Goal: Task Accomplishment & Management: Manage account settings

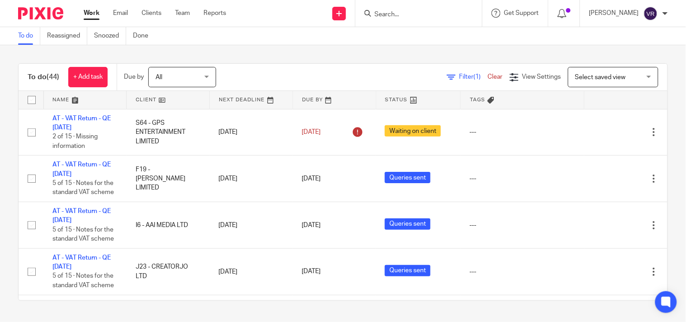
scroll to position [452, 0]
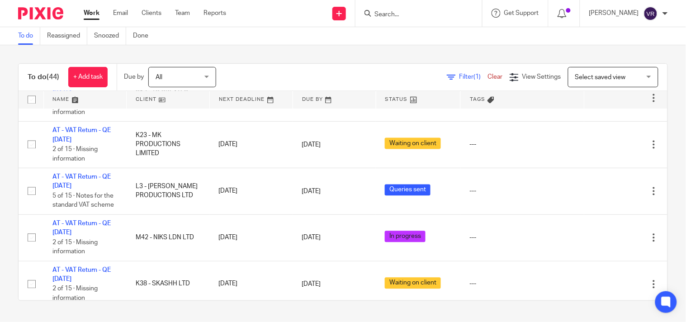
click at [421, 32] on div "To do Reassigned Snoozed Done" at bounding box center [343, 36] width 686 height 18
click at [422, 15] on input "Search" at bounding box center [413, 15] width 81 height 8
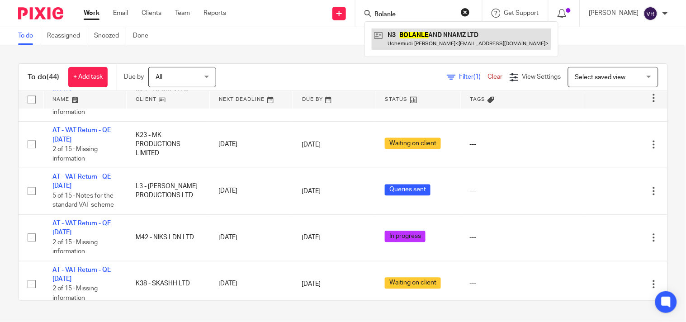
type input "Bolanle"
click at [427, 33] on link at bounding box center [460, 38] width 179 height 21
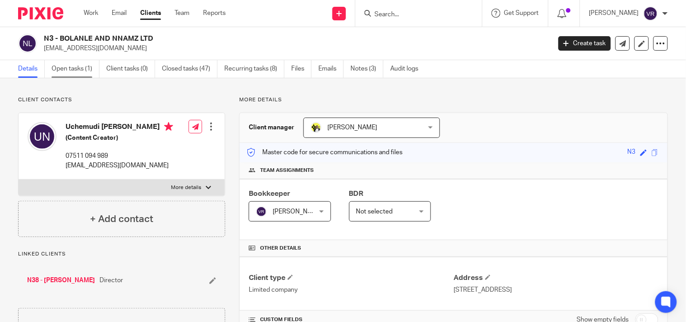
click at [80, 64] on link "Open tasks (1)" at bounding box center [76, 69] width 48 height 18
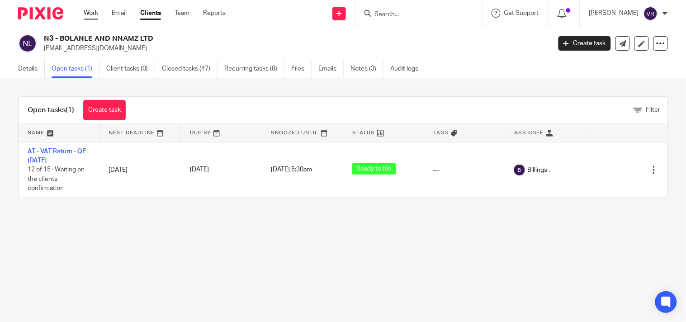
click at [97, 11] on link "Work" at bounding box center [91, 13] width 14 height 9
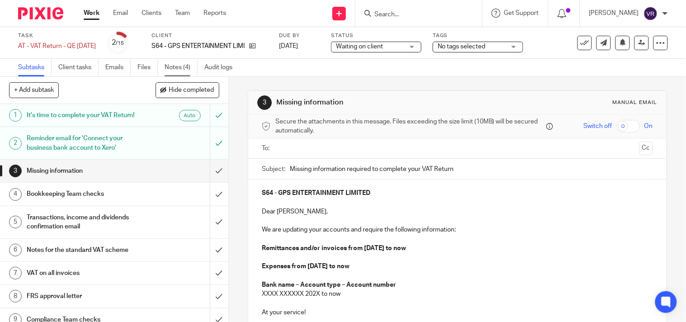
click at [184, 61] on link "Notes (4)" at bounding box center [180, 68] width 33 height 18
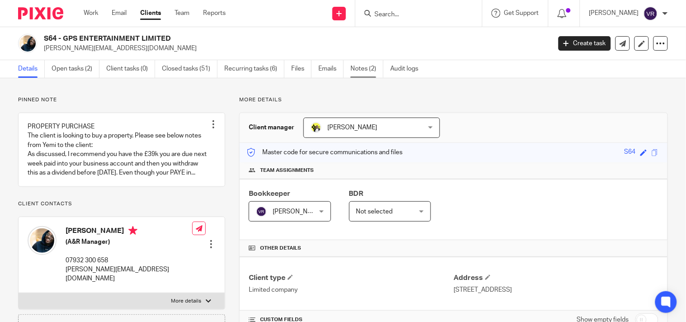
click at [366, 74] on link "Notes (2)" at bounding box center [366, 69] width 33 height 18
